Goal: Information Seeking & Learning: Learn about a topic

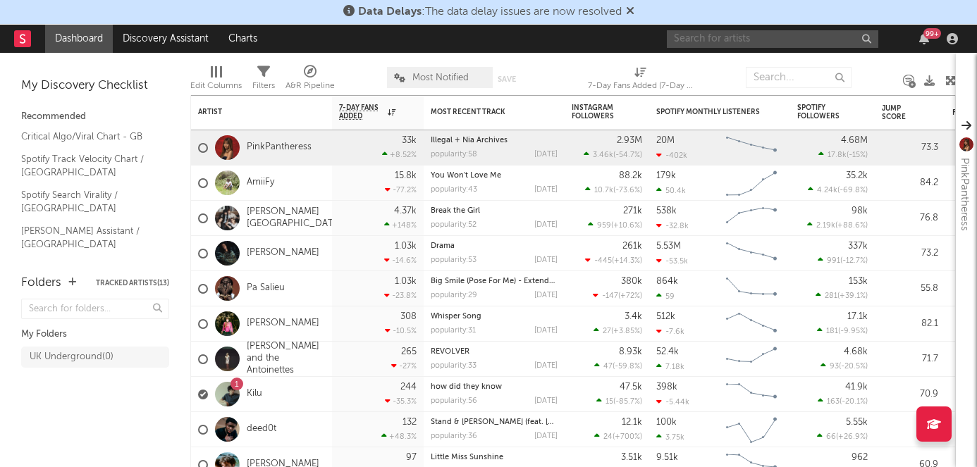
click at [747, 37] on input "text" at bounding box center [773, 39] width 212 height 18
type input "[PERSON_NAME]"
click at [749, 25] on div "[PERSON_NAME] 99 +" at bounding box center [815, 39] width 296 height 28
click at [749, 34] on input "[PERSON_NAME]" at bounding box center [773, 39] width 212 height 18
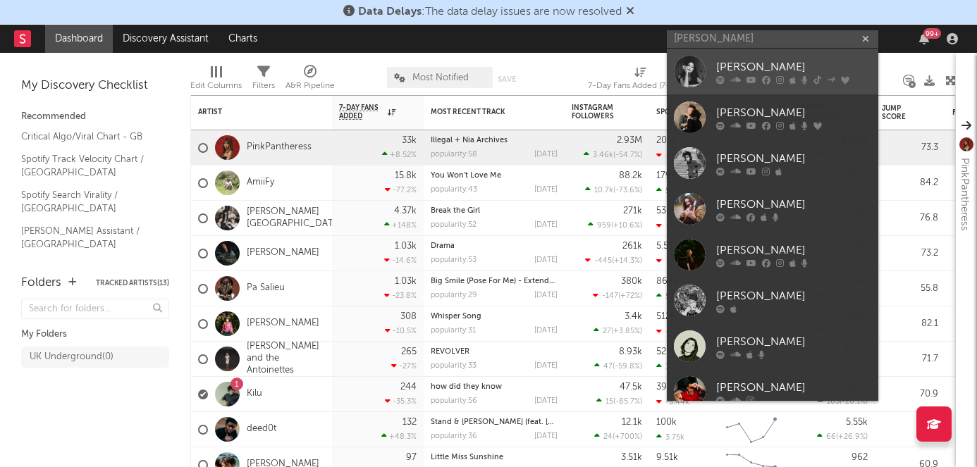
click at [756, 60] on div "[PERSON_NAME]" at bounding box center [793, 67] width 155 height 17
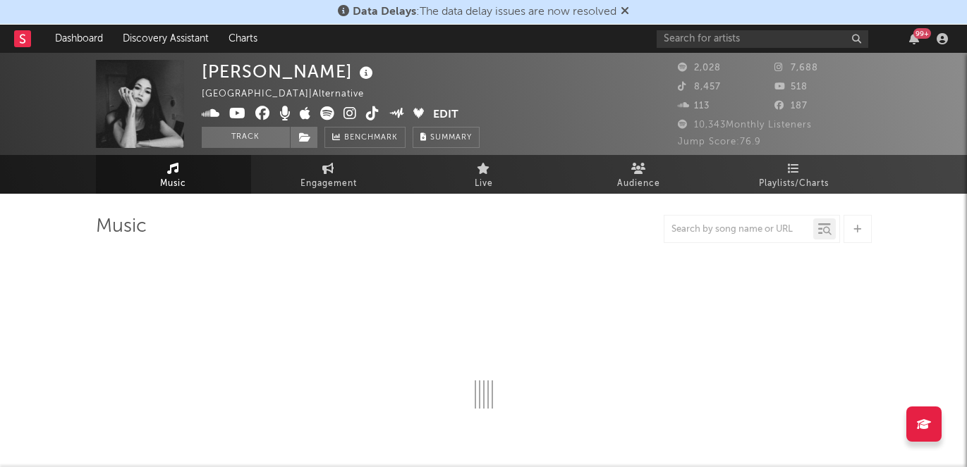
select select "6m"
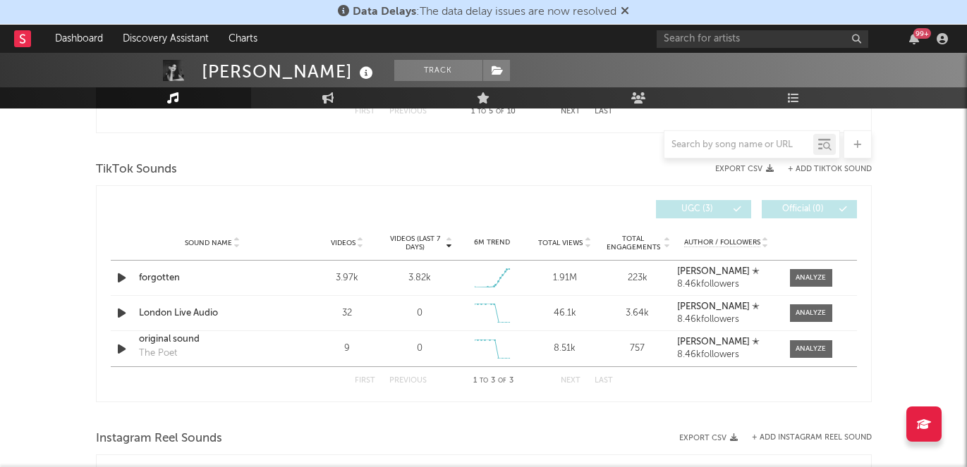
scroll to position [912, 0]
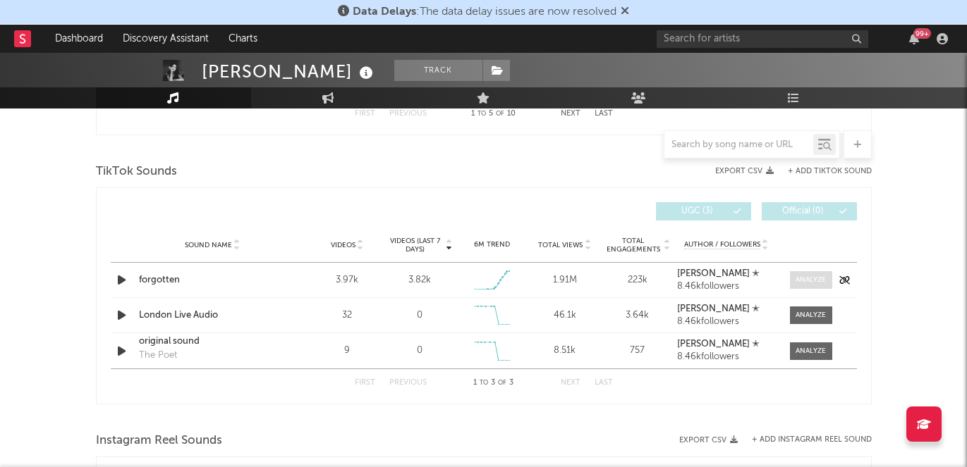
click at [821, 276] on div at bounding box center [810, 280] width 30 height 11
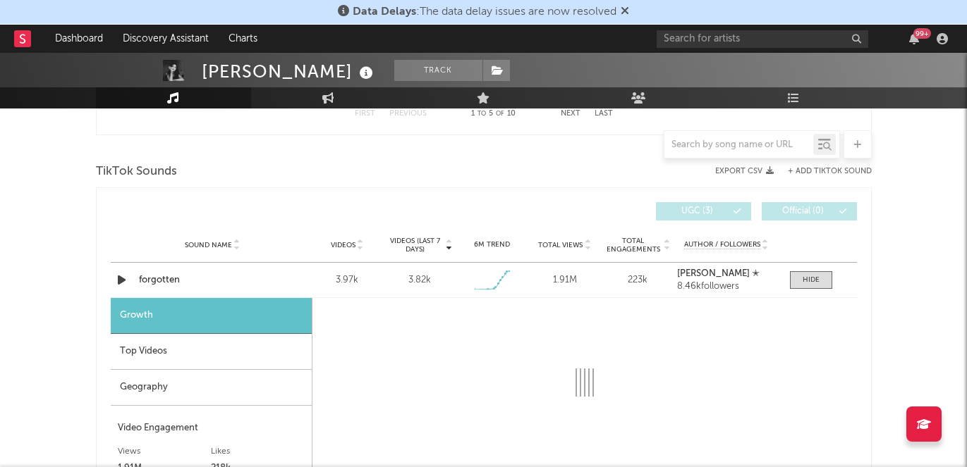
select select "1w"
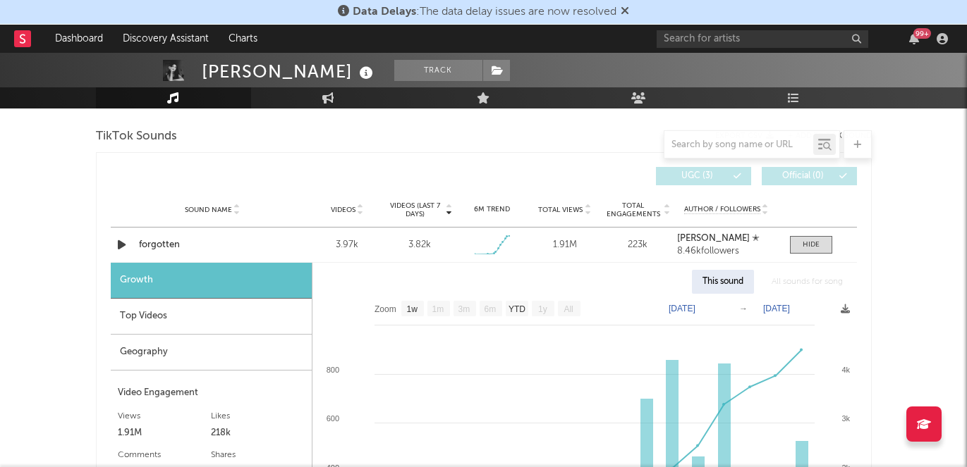
scroll to position [944, 0]
